Goal: Task Accomplishment & Management: Use online tool/utility

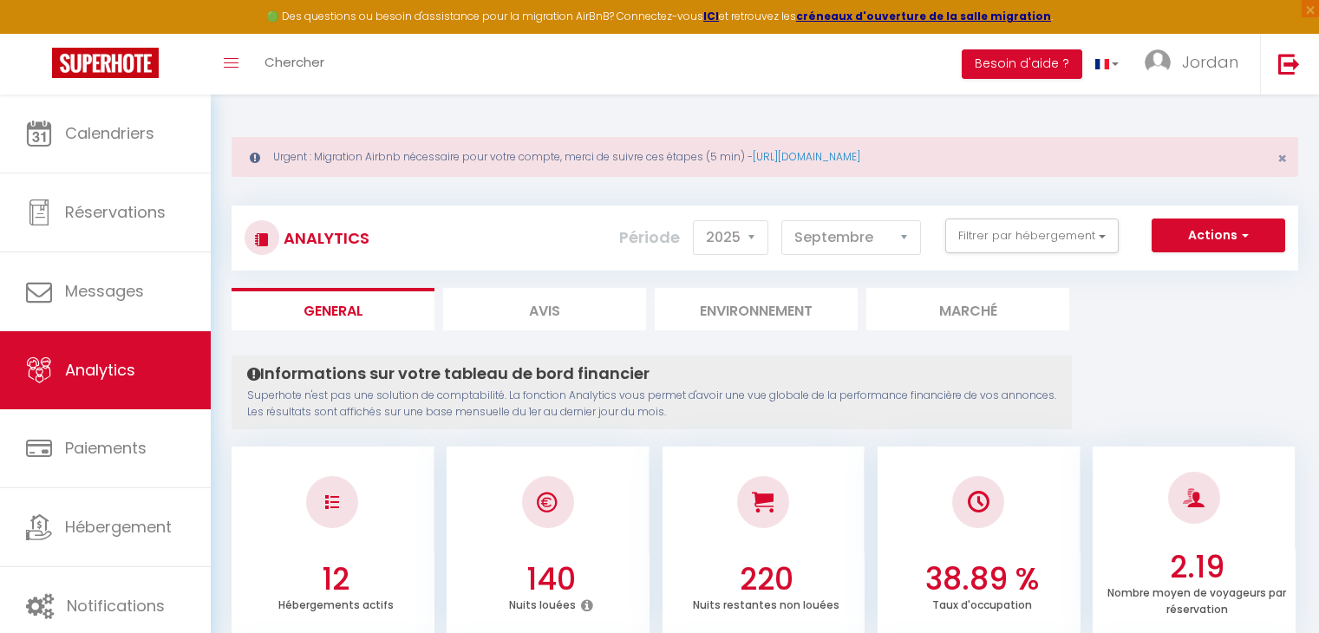
select select "2025"
select select "9"
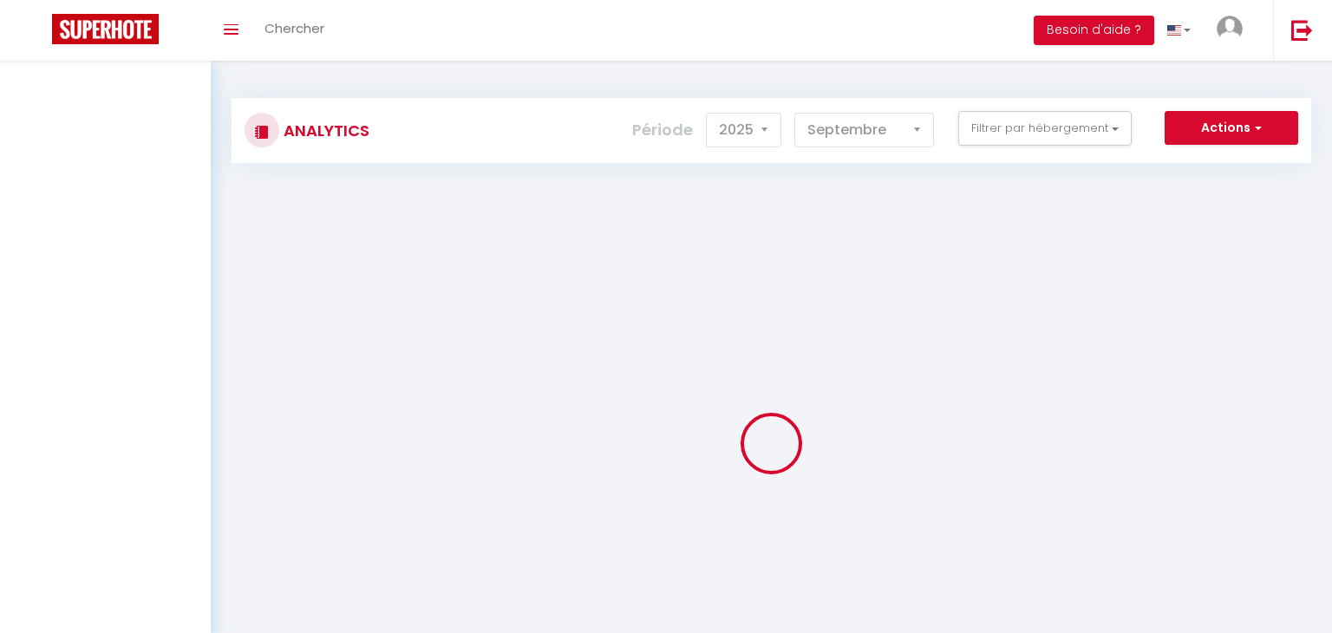
select select "2025"
select select "9"
select select "2025"
type input "[EMAIL_ADDRESS][DOMAIN_NAME]"
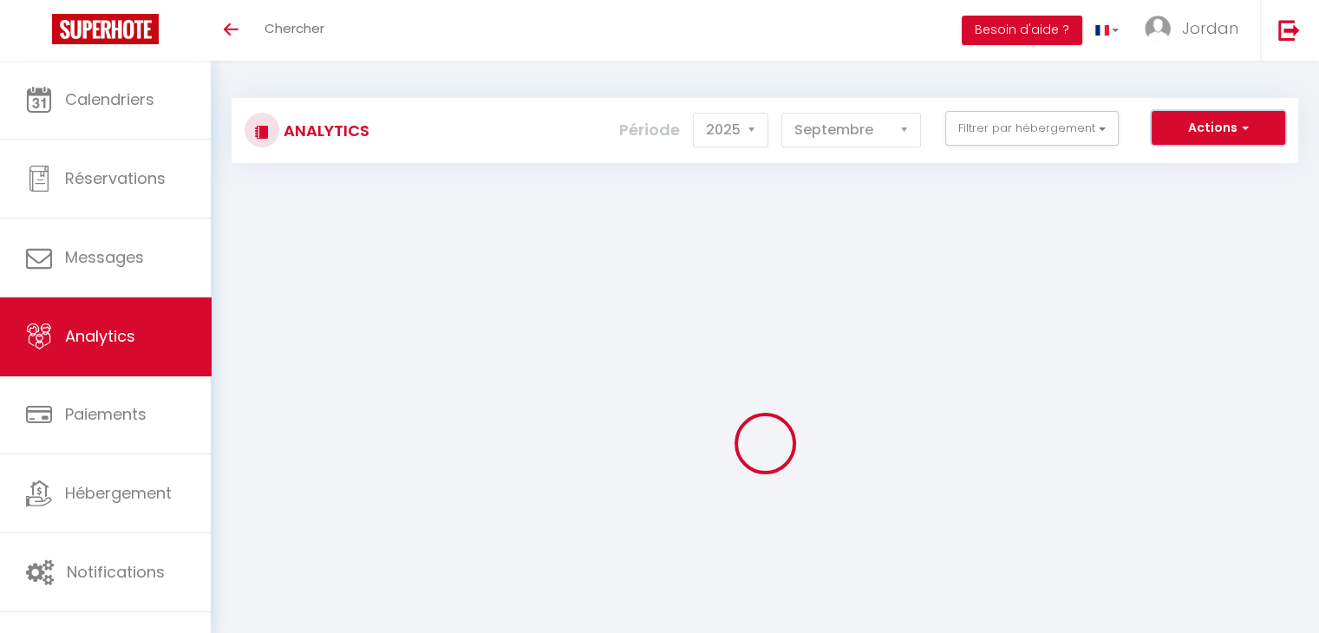
click at [1191, 138] on button "Actions" at bounding box center [1219, 128] width 134 height 35
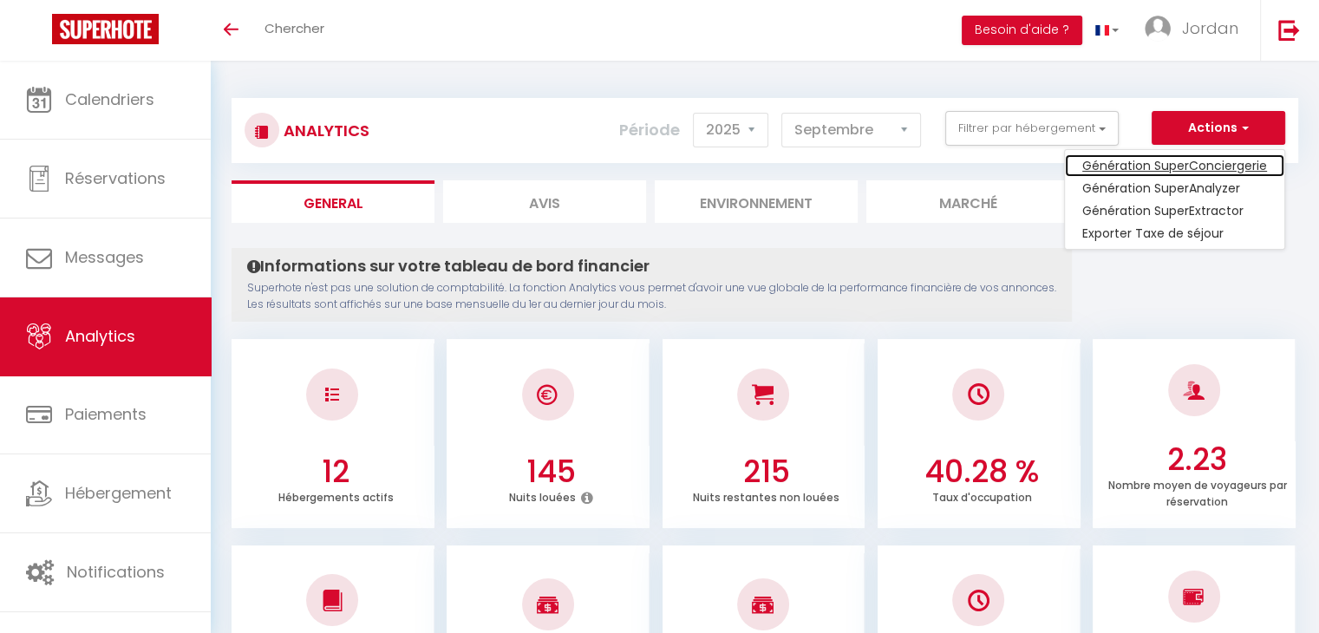
click at [1181, 163] on link "Génération SuperConciergerie" at bounding box center [1174, 165] width 219 height 23
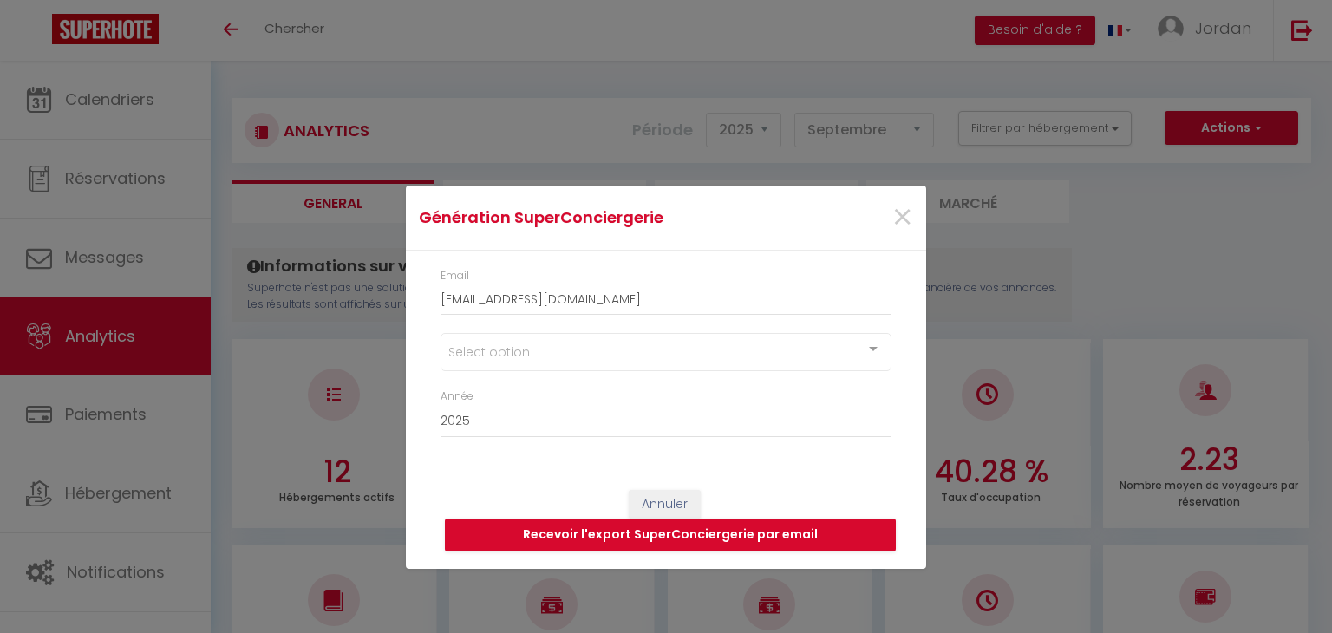
click at [768, 350] on div "Select option" at bounding box center [666, 352] width 451 height 38
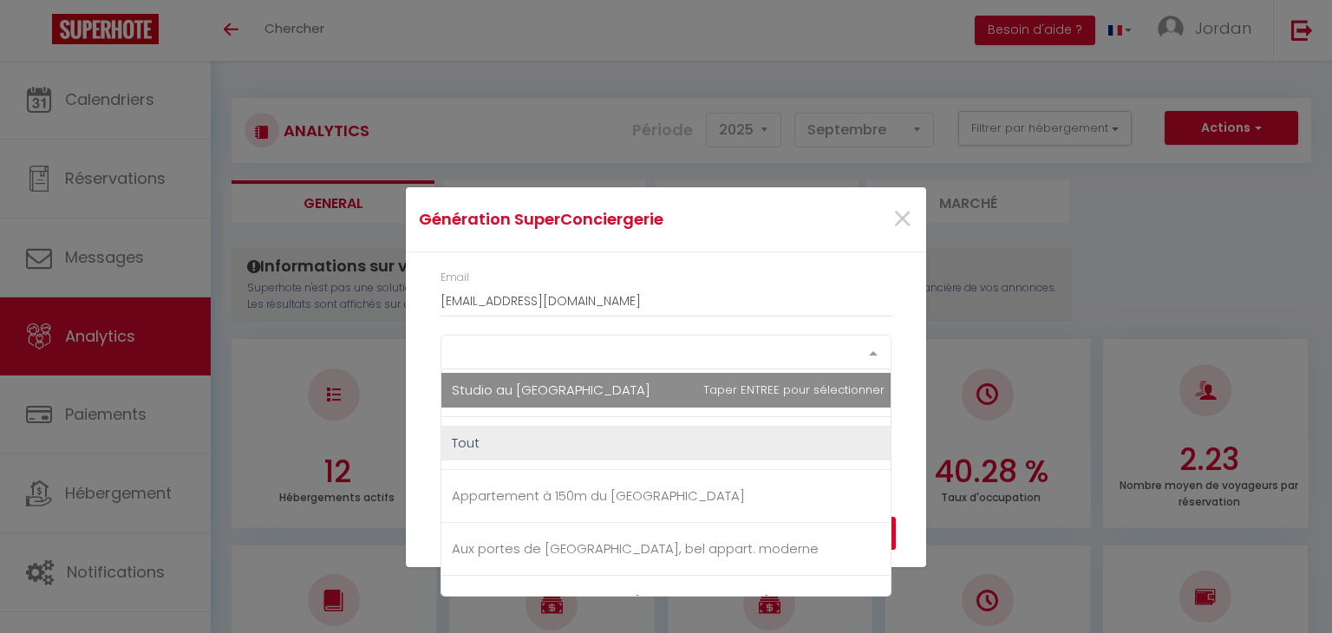
scroll to position [749, 0]
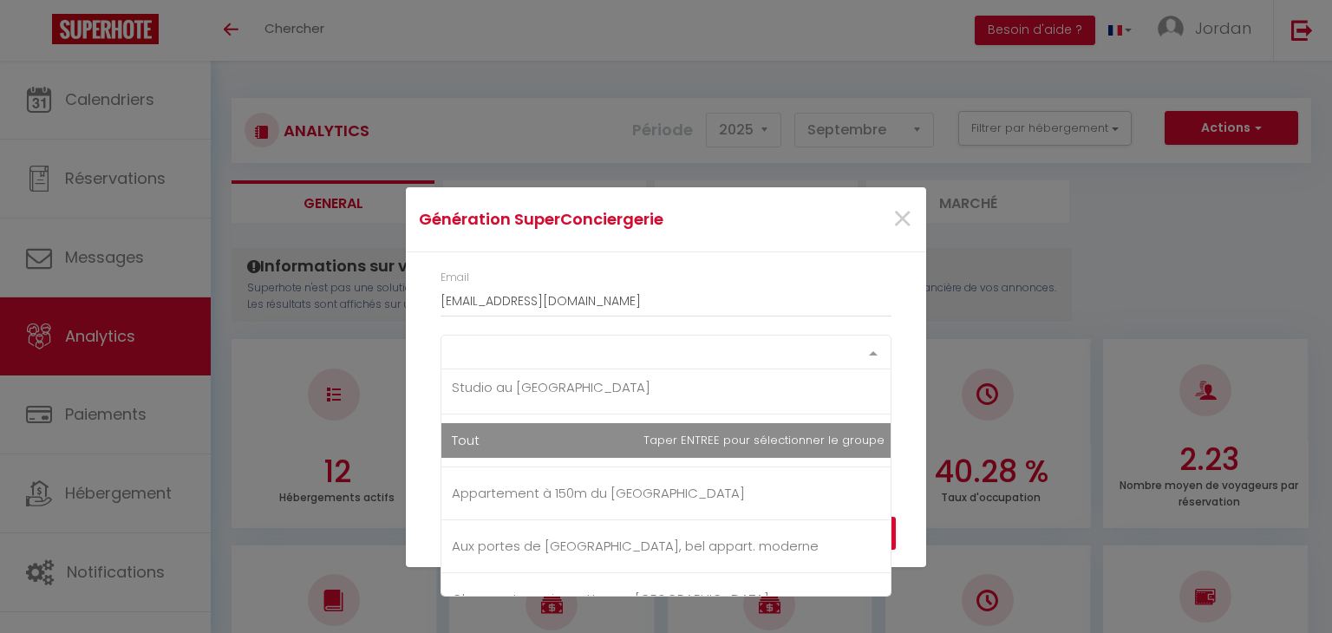
click at [635, 370] on div "Select option 93 - Saint-denis Appartement à 150m du Stade de France Aux portes…" at bounding box center [666, 352] width 451 height 35
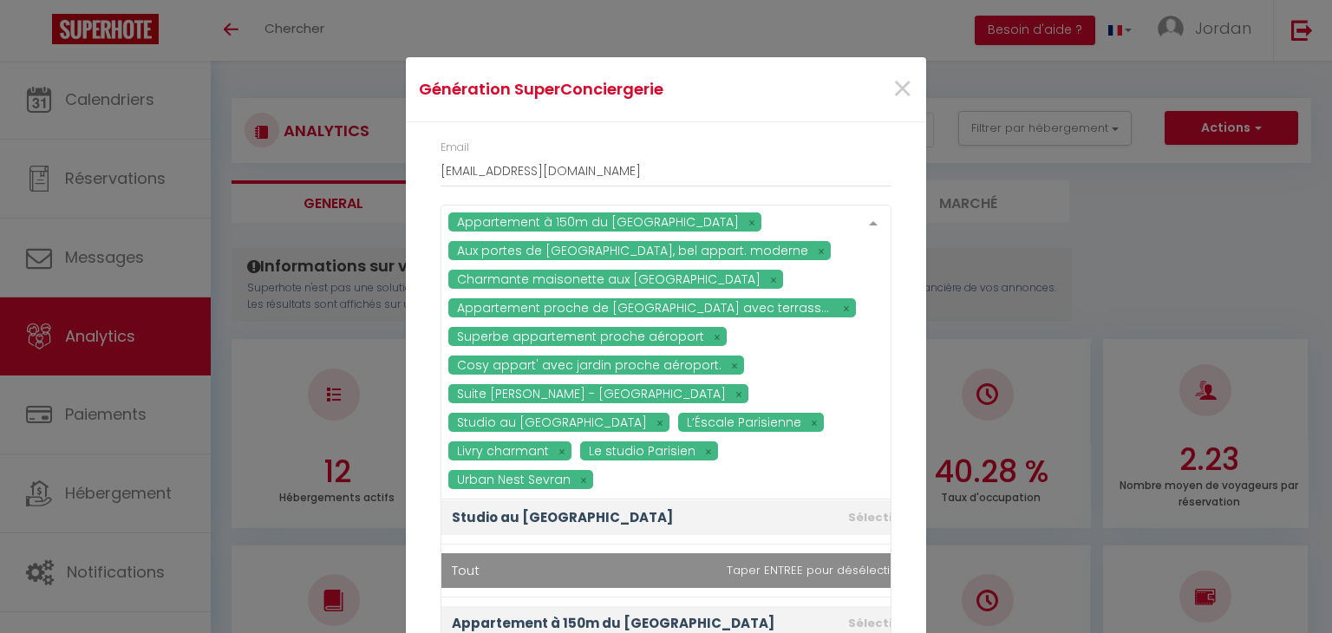
click at [808, 108] on div "×" at bounding box center [838, 89] width 173 height 38
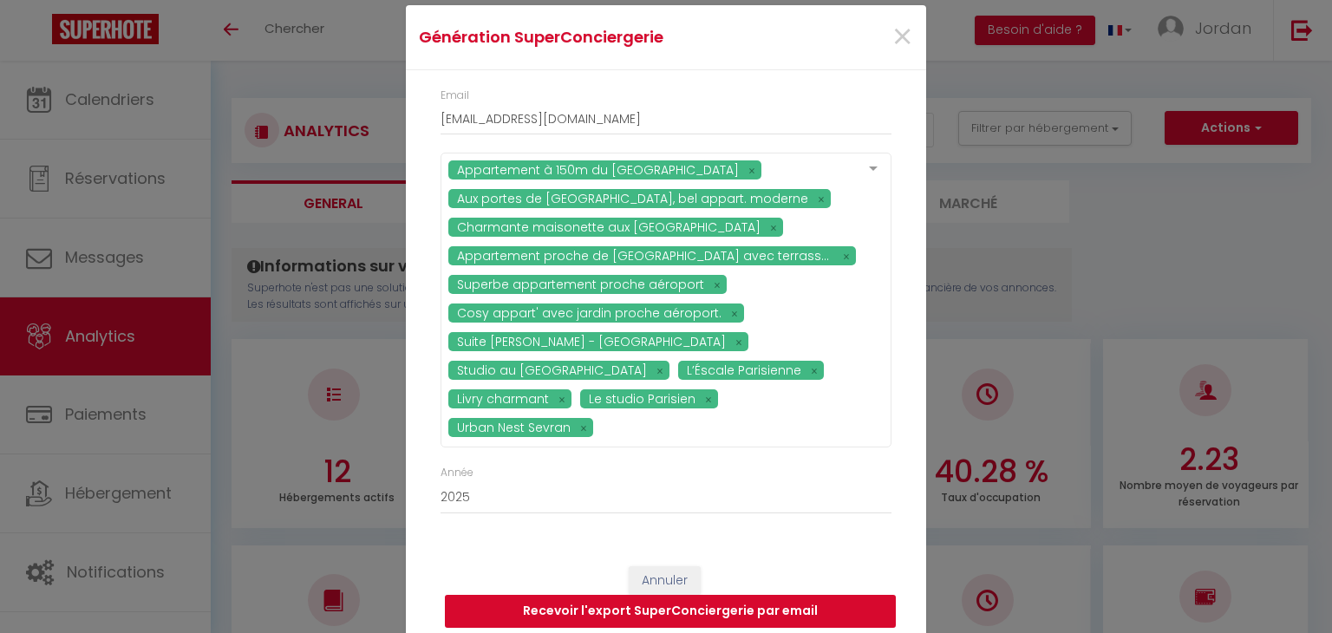
click at [747, 605] on button "Recevoir l'export SuperConciergerie par email" at bounding box center [670, 611] width 451 height 33
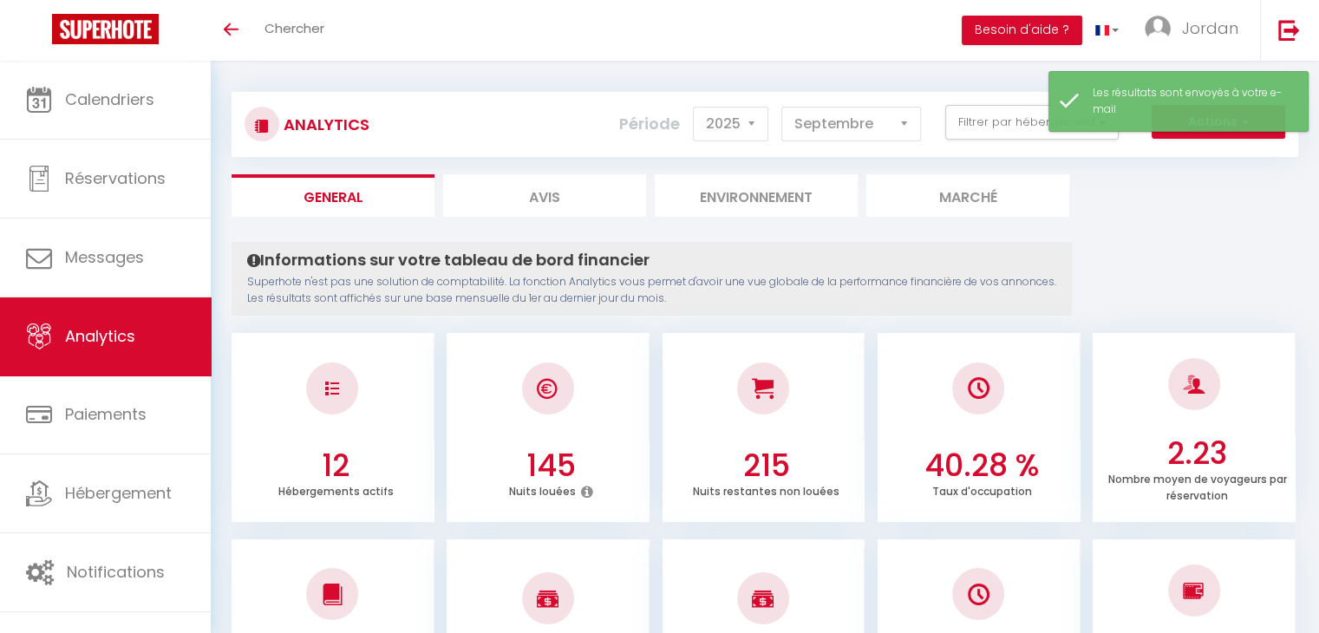
scroll to position [0, 0]
